Goal: Find specific page/section: Find specific page/section

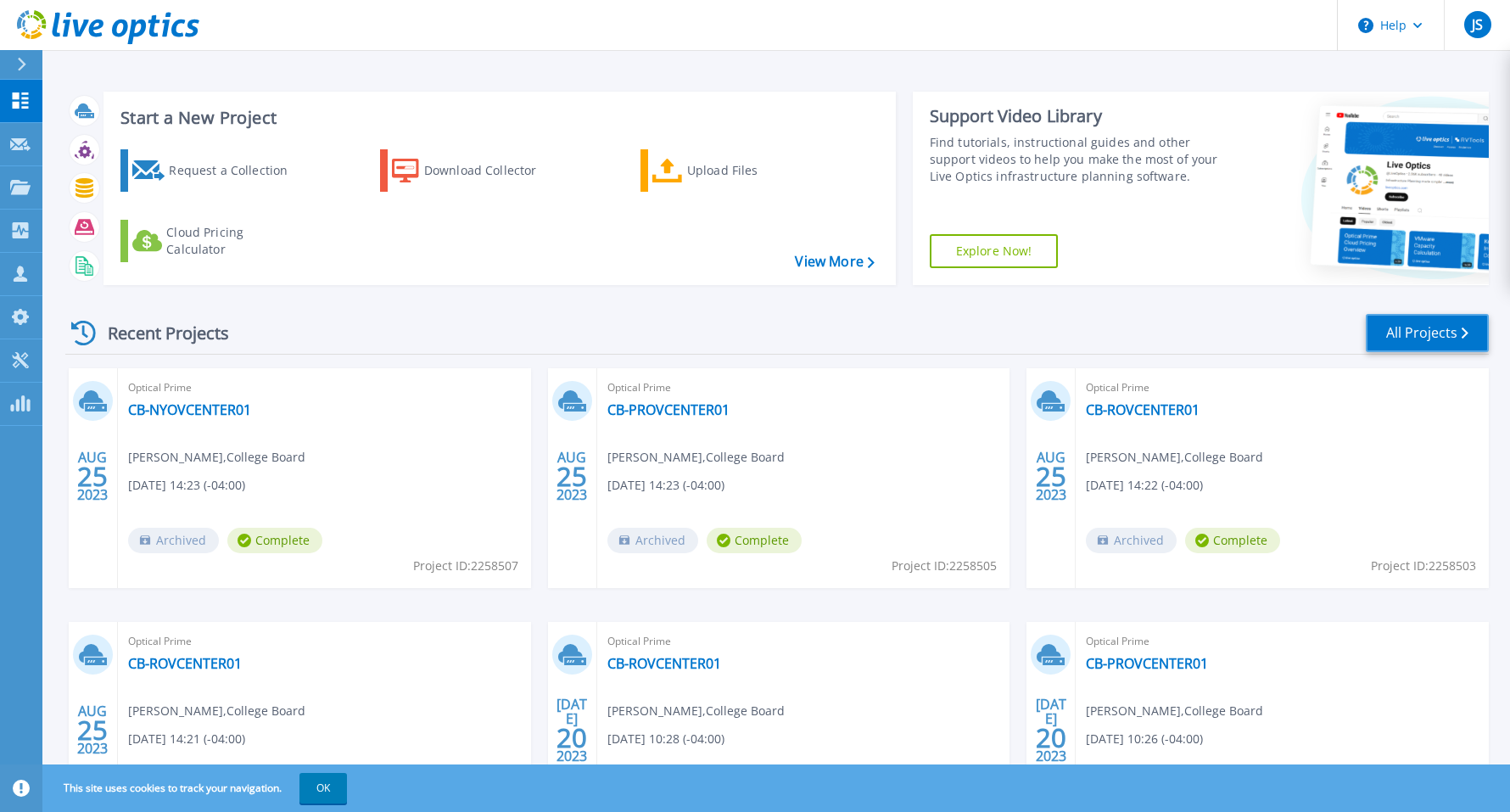
click at [1403, 325] on link "All Projects" at bounding box center [1428, 332] width 123 height 38
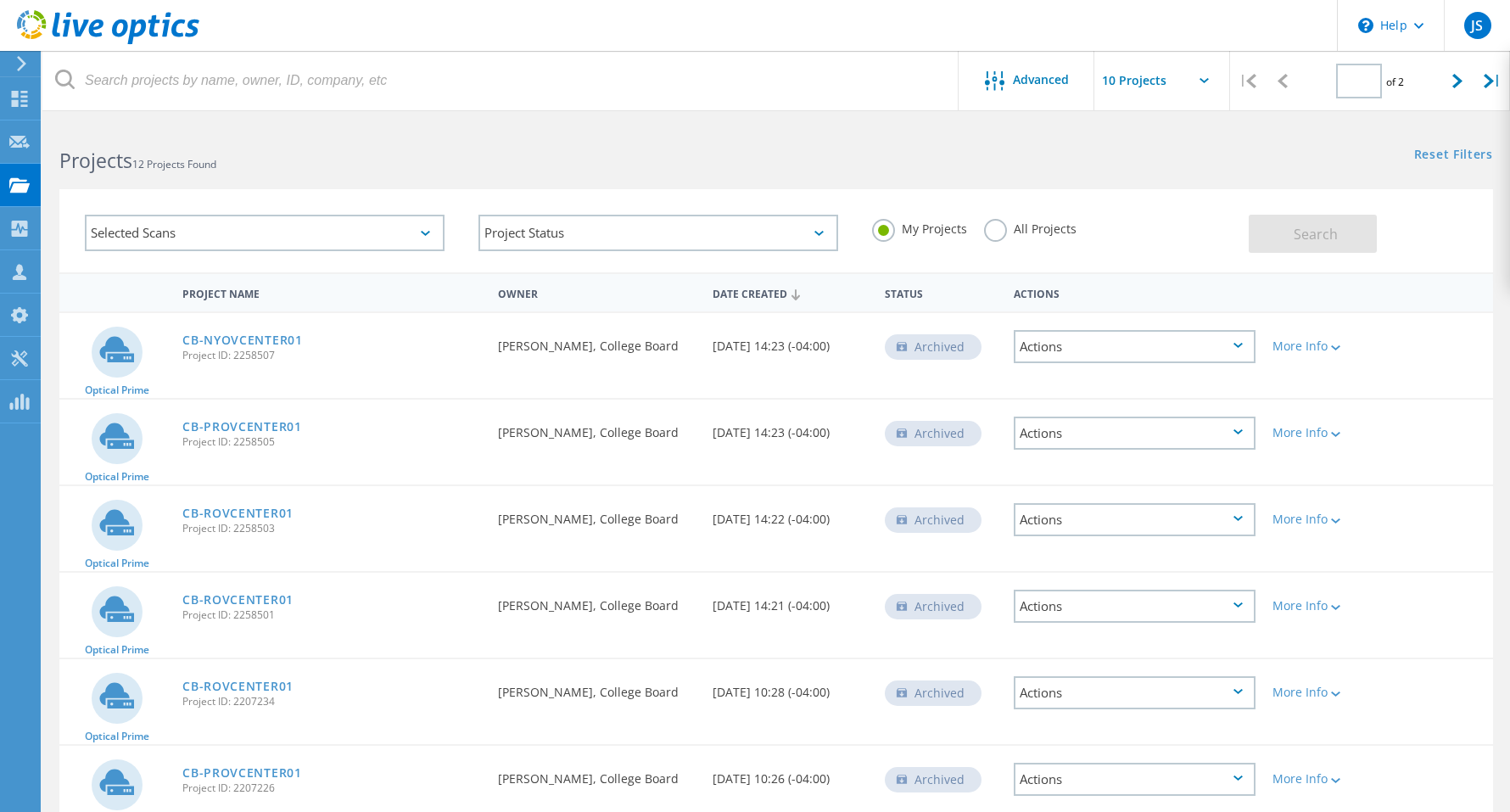
type input "1"
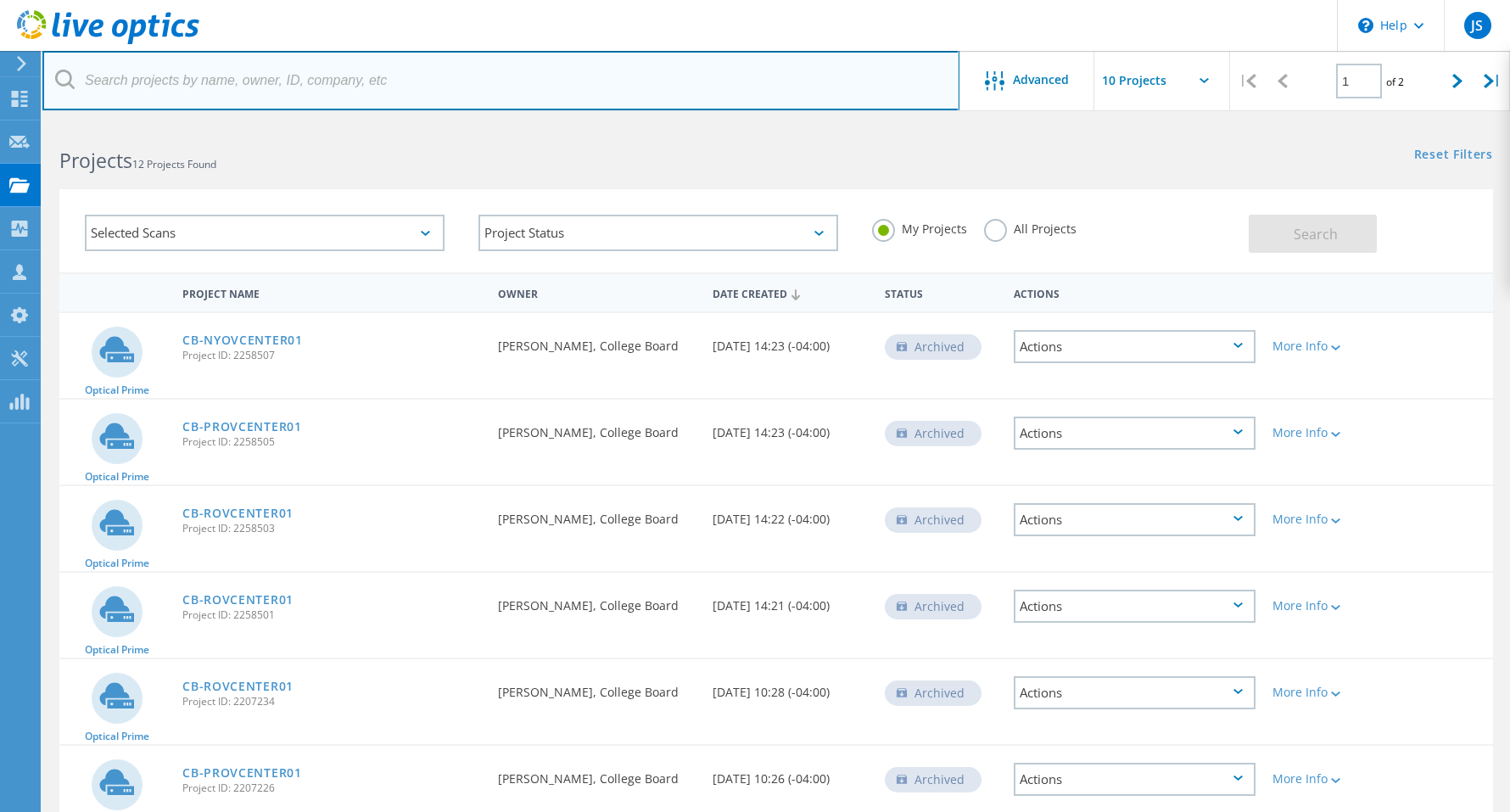
click at [537, 92] on input "text" at bounding box center [500, 80] width 917 height 59
